Goal: Task Accomplishment & Management: Use online tool/utility

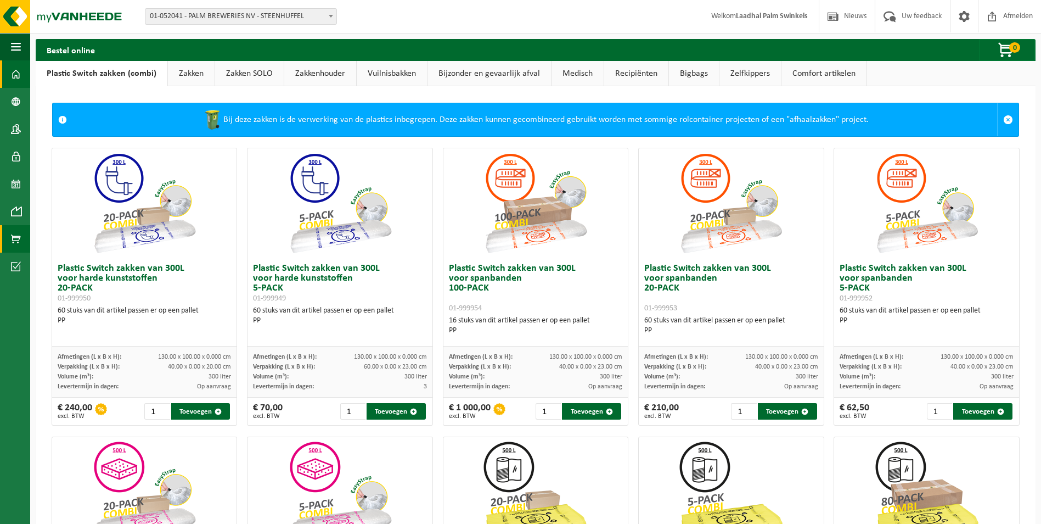
click at [18, 81] on span at bounding box center [16, 73] width 10 height 27
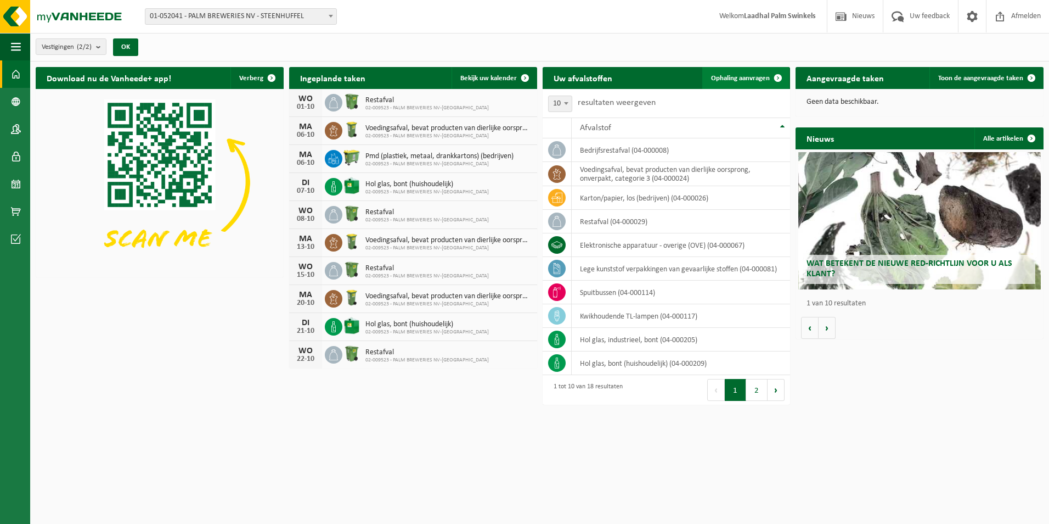
click at [745, 79] on span "Ophaling aanvragen" at bounding box center [740, 78] width 59 height 7
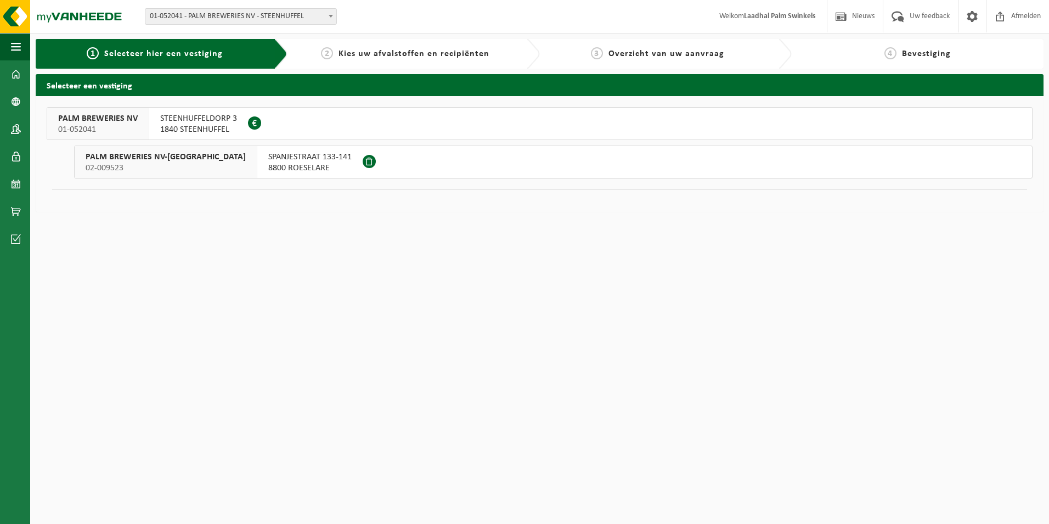
click at [160, 121] on span "STEENHUFFELDORP 3" at bounding box center [198, 118] width 77 height 11
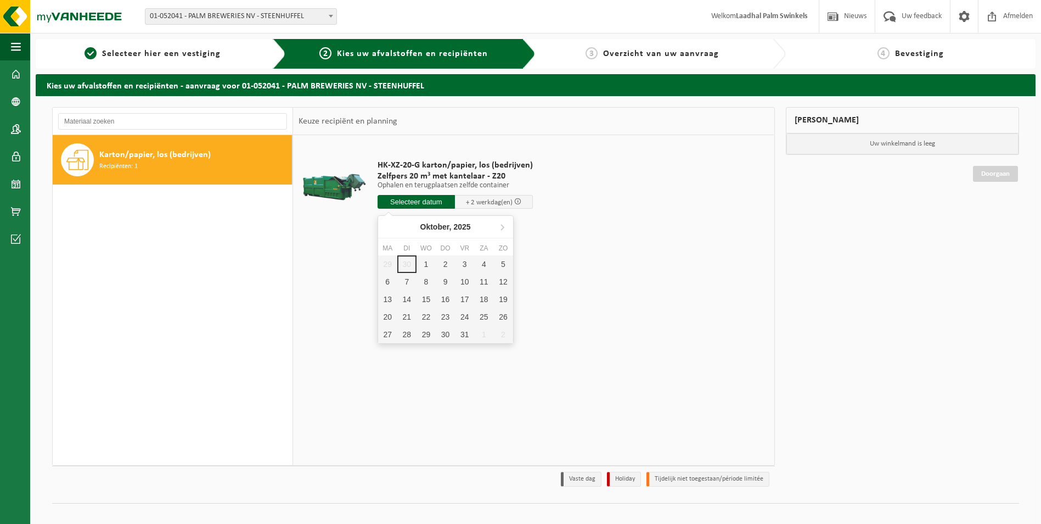
click at [417, 201] on input "text" at bounding box center [417, 202] width 78 height 14
click at [427, 264] on div "1" at bounding box center [426, 264] width 19 height 18
type input "Van 2025-10-01"
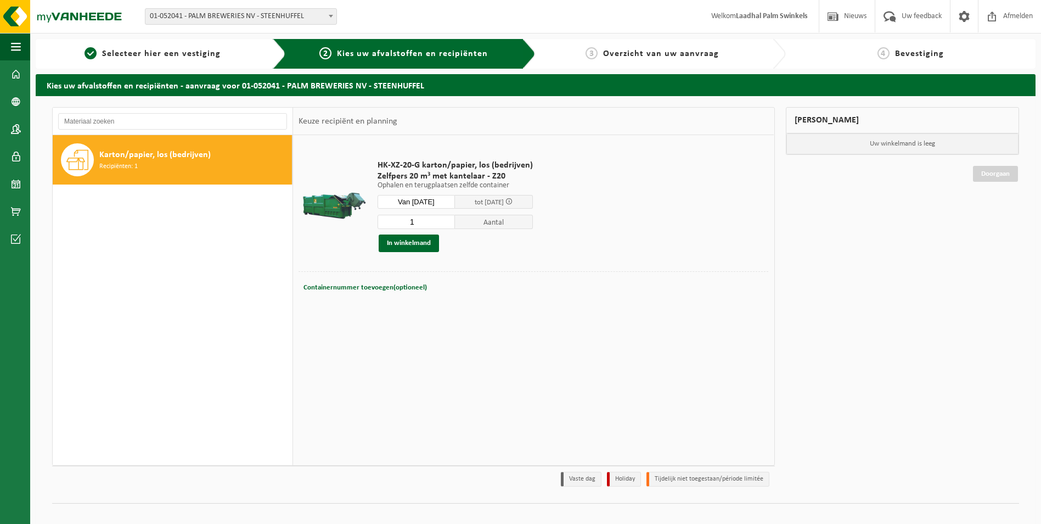
drag, startPoint x: 415, startPoint y: 245, endPoint x: 407, endPoint y: 300, distance: 56.0
click at [414, 246] on button "In winkelmand" at bounding box center [409, 243] width 60 height 18
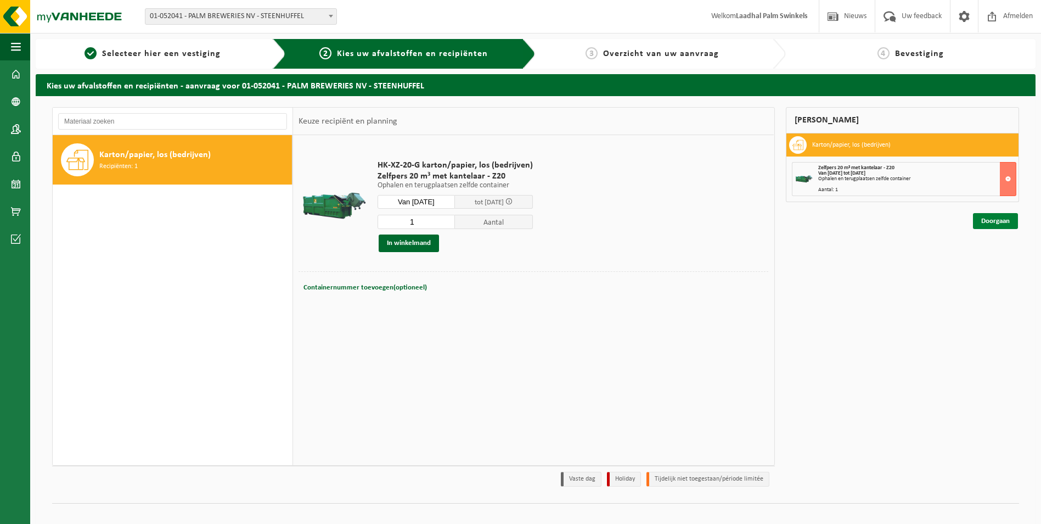
click at [987, 223] on link "Doorgaan" at bounding box center [995, 221] width 45 height 16
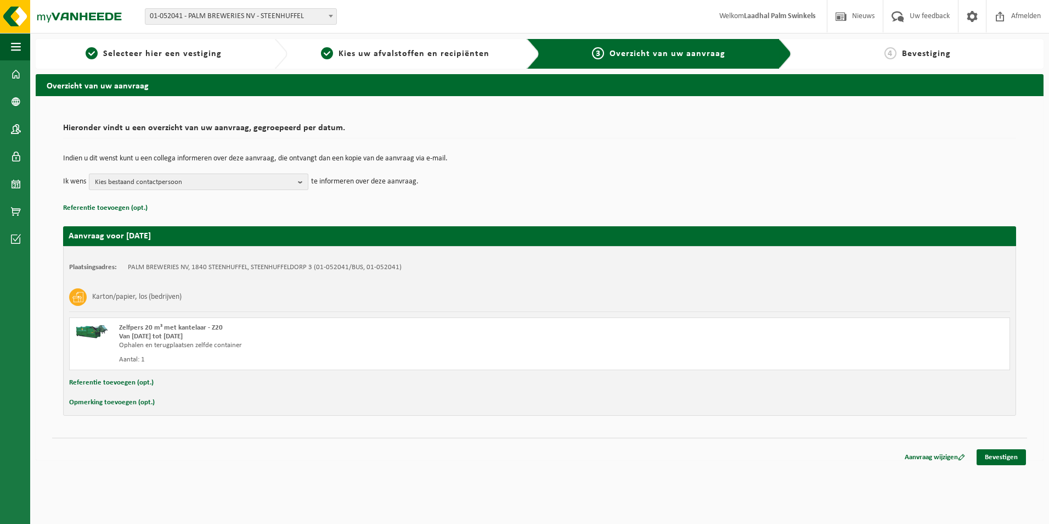
click at [302, 181] on b "button" at bounding box center [303, 181] width 10 height 15
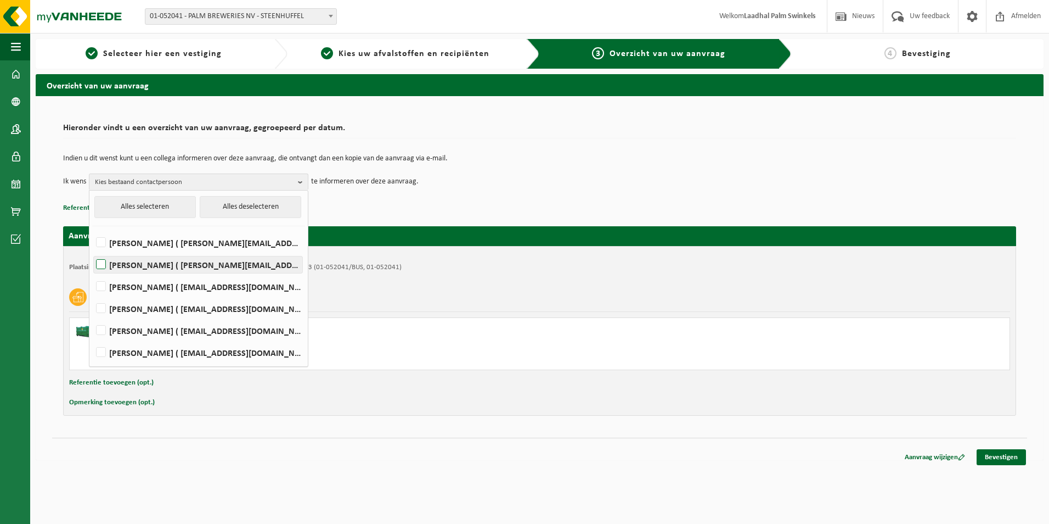
click at [99, 265] on label "[PERSON_NAME] ( [PERSON_NAME][EMAIL_ADDRESS][DOMAIN_NAME] )" at bounding box center [198, 264] width 209 height 16
click at [92, 251] on input "[PERSON_NAME] ( [PERSON_NAME][EMAIL_ADDRESS][DOMAIN_NAME] )" at bounding box center [92, 250] width 1 height 1
checkbox input "true"
drag, startPoint x: 98, startPoint y: 285, endPoint x: 110, endPoint y: 298, distance: 17.9
click at [98, 286] on label "Fabienne Grauwels ( fabienne.grauwels@swinkelsfamilybrewers.com )" at bounding box center [198, 286] width 209 height 16
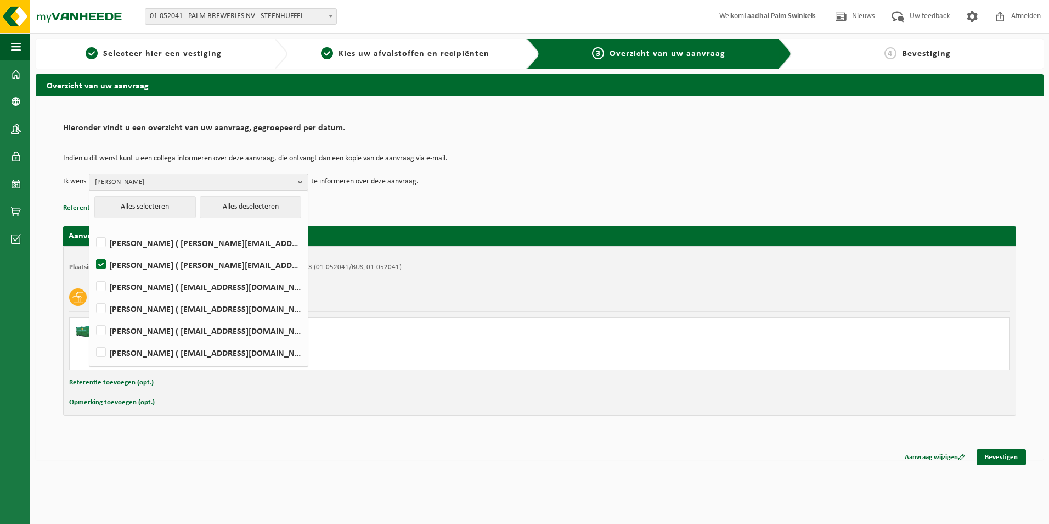
click at [92, 273] on input "Fabienne Grauwels ( fabienne.grauwels@swinkelsfamilybrewers.com )" at bounding box center [92, 272] width 1 height 1
checkbox input "true"
click at [604, 316] on div "Karton/papier, los (bedrijven) Zelfpers 20 m³ met kantelaar - Z20 Van 2025-10-0…" at bounding box center [539, 326] width 941 height 87
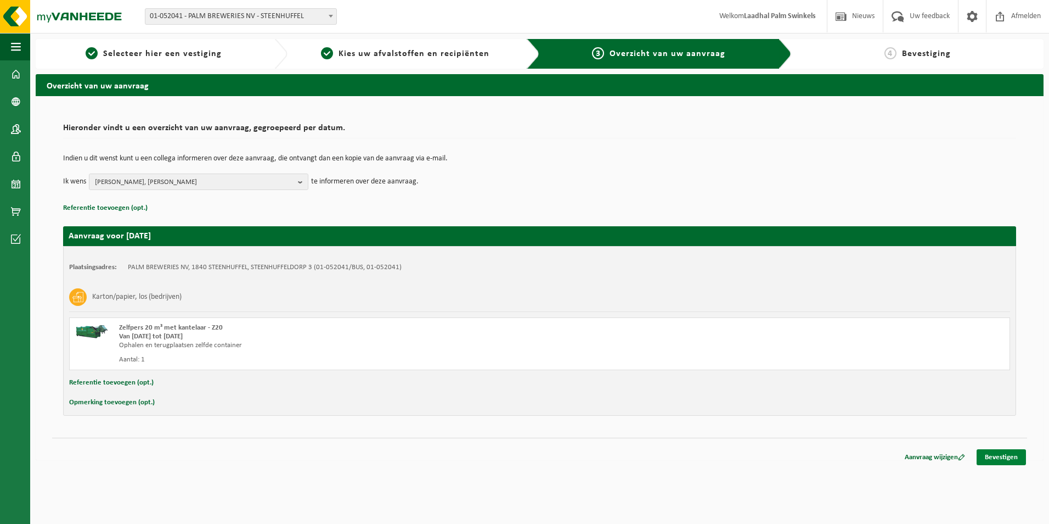
click at [998, 455] on link "Bevestigen" at bounding box center [1001, 457] width 49 height 16
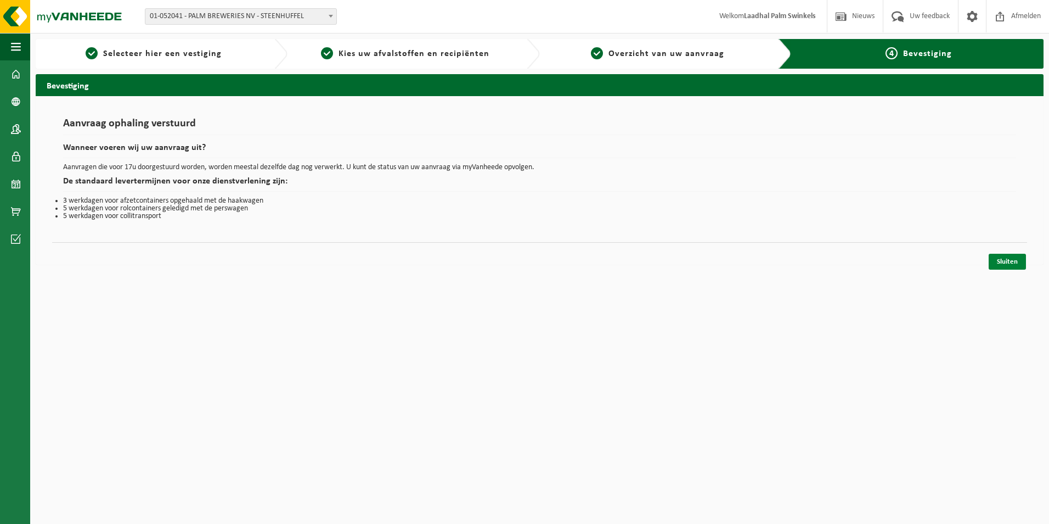
click at [1005, 262] on link "Sluiten" at bounding box center [1007, 262] width 37 height 16
